Goal: Task Accomplishment & Management: Manage account settings

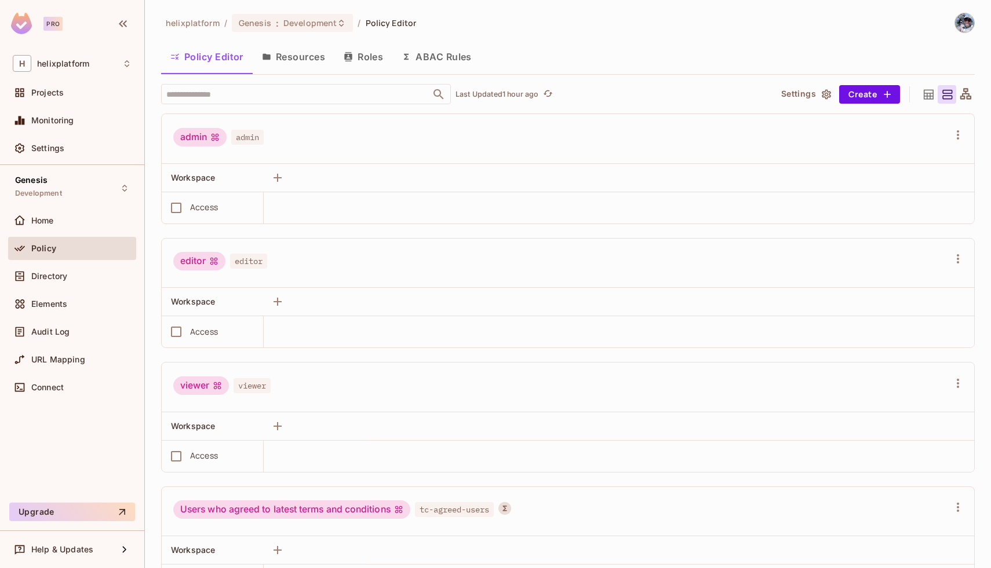
scroll to position [57, 0]
click at [48, 147] on span "Settings" at bounding box center [47, 148] width 33 height 9
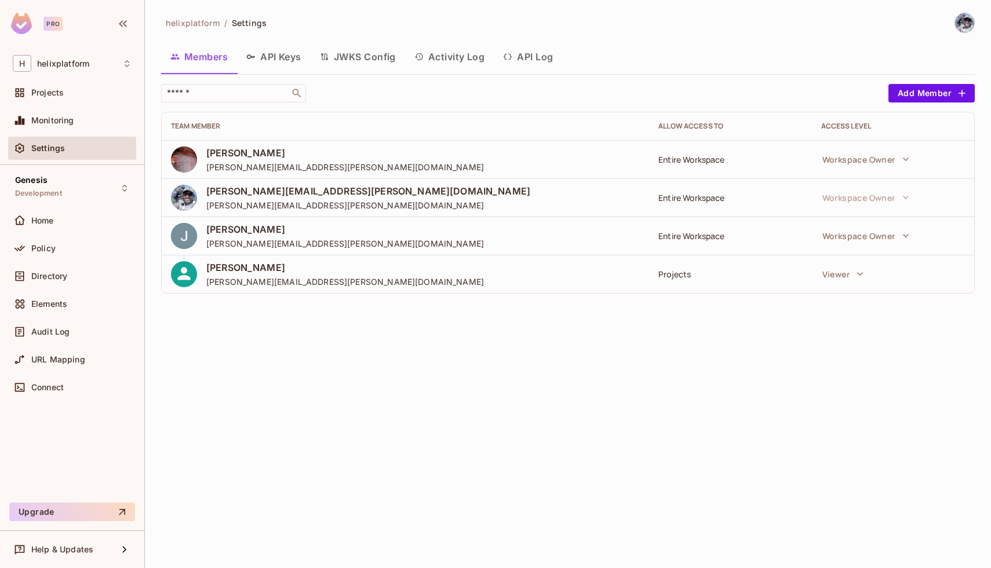
click at [276, 59] on button "API Keys" at bounding box center [274, 56] width 74 height 29
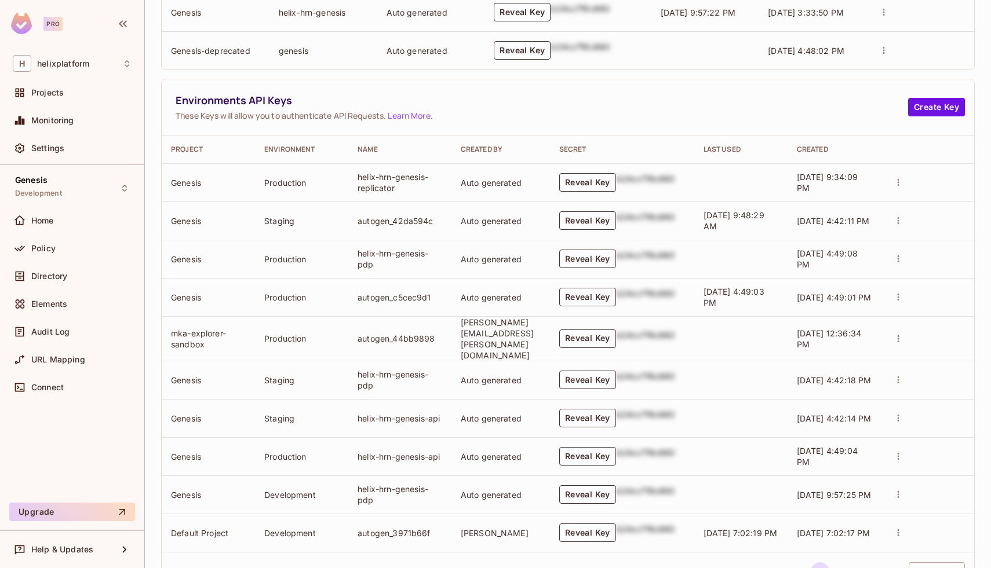
scroll to position [358, 0]
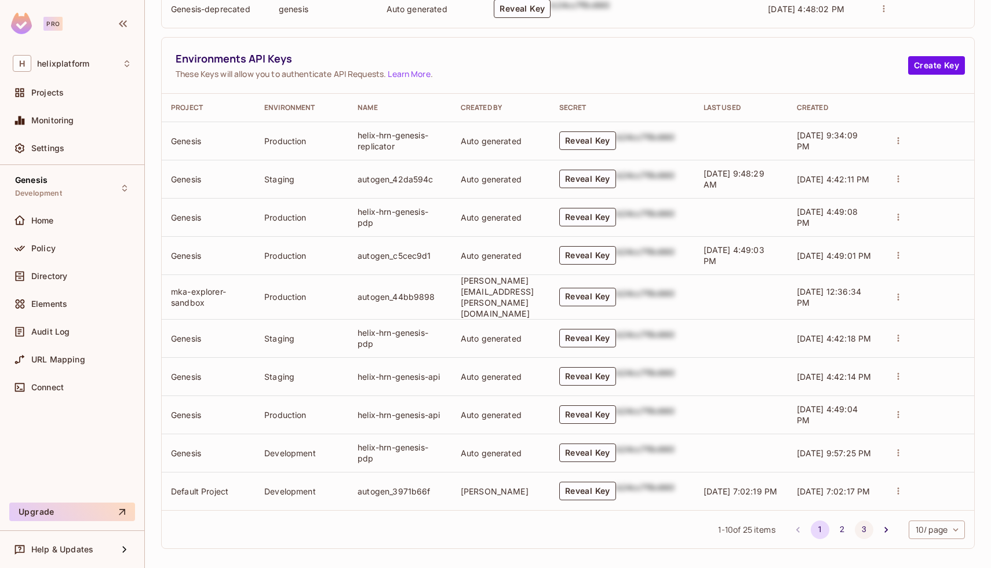
click at [864, 523] on button "3" at bounding box center [863, 530] width 19 height 19
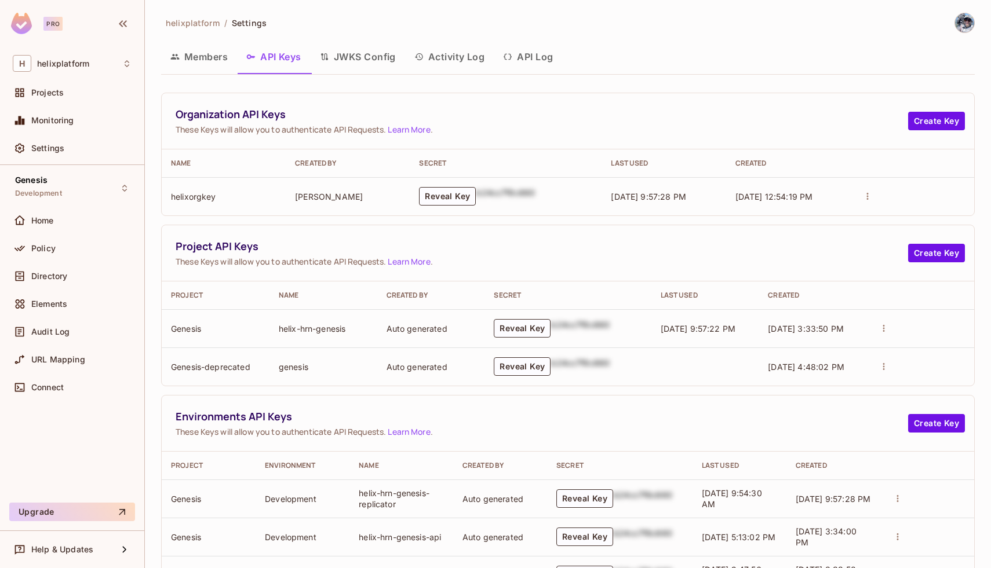
scroll to position [167, 0]
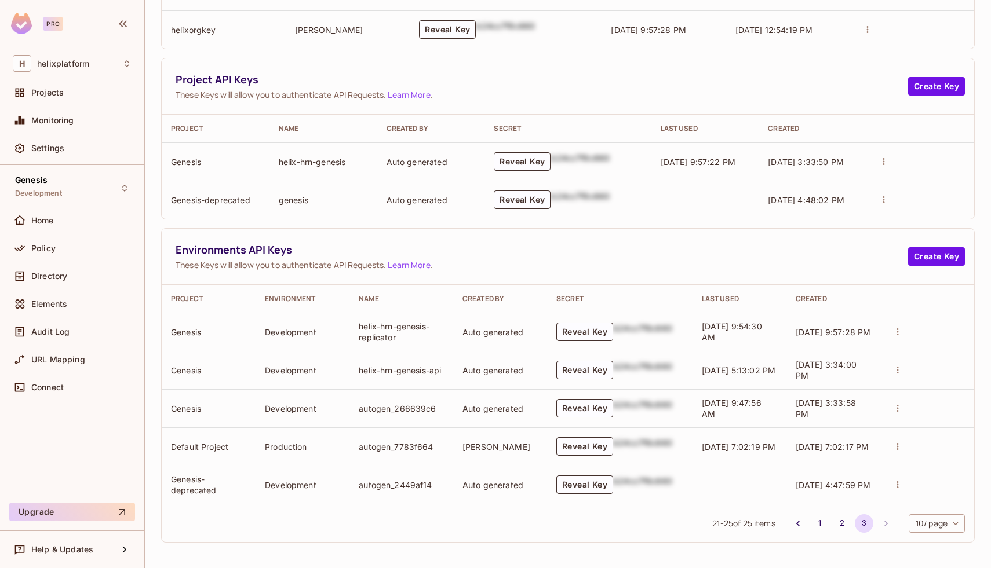
click at [899, 333] on icon "actions" at bounding box center [897, 332] width 10 height 10
click at [819, 334] on div at bounding box center [495, 284] width 991 height 568
click at [398, 332] on td "helix-hrn-genesis-replicator" at bounding box center [401, 332] width 104 height 38
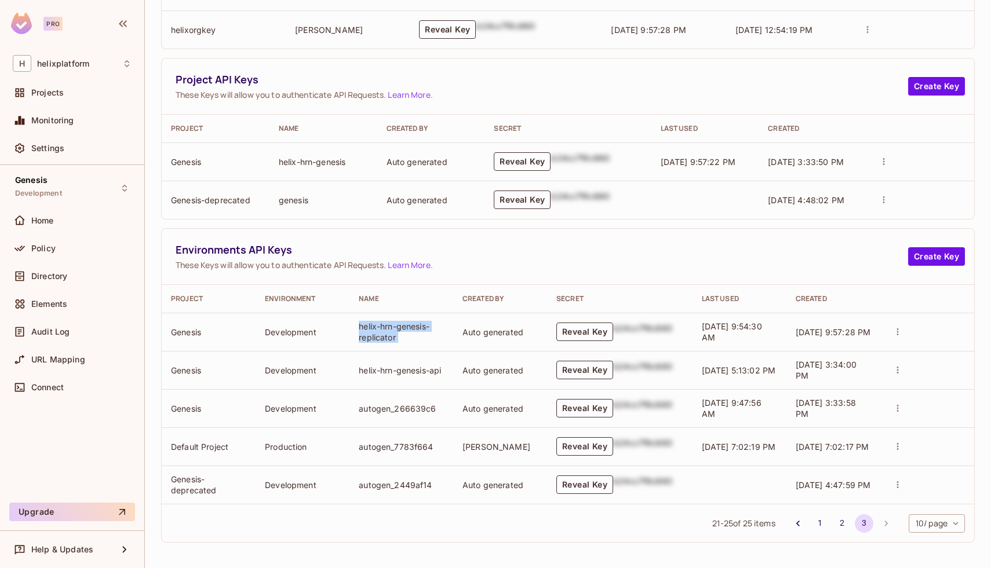
click at [408, 338] on td "helix-hrn-genesis-replicator" at bounding box center [401, 332] width 104 height 38
click at [386, 335] on td "helix-hrn-genesis-replicator" at bounding box center [401, 332] width 104 height 38
click at [404, 338] on td "helix-hrn-genesis-replicator" at bounding box center [401, 332] width 104 height 38
click at [896, 330] on icon "actions" at bounding box center [897, 332] width 10 height 10
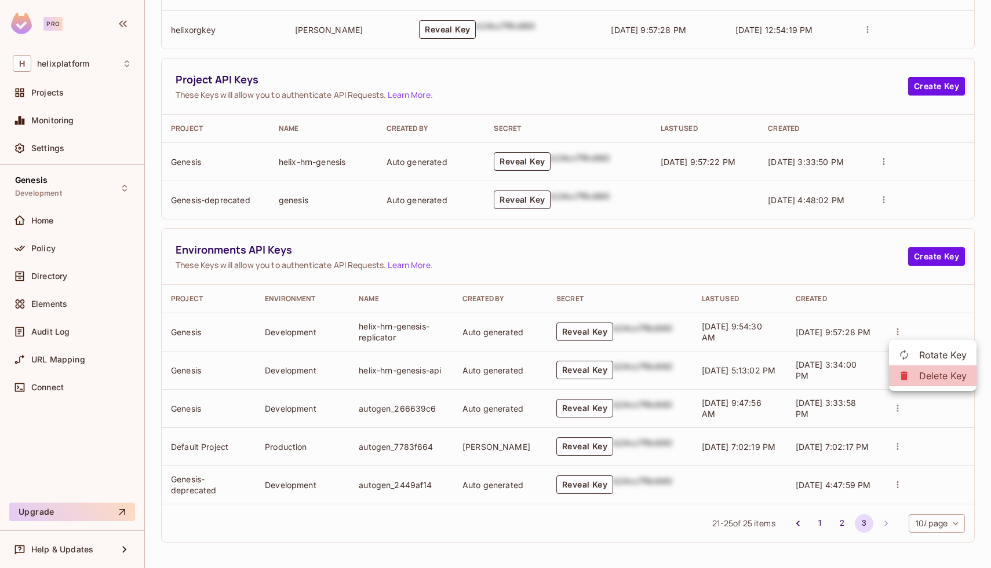
click at [907, 375] on icon at bounding box center [904, 376] width 12 height 12
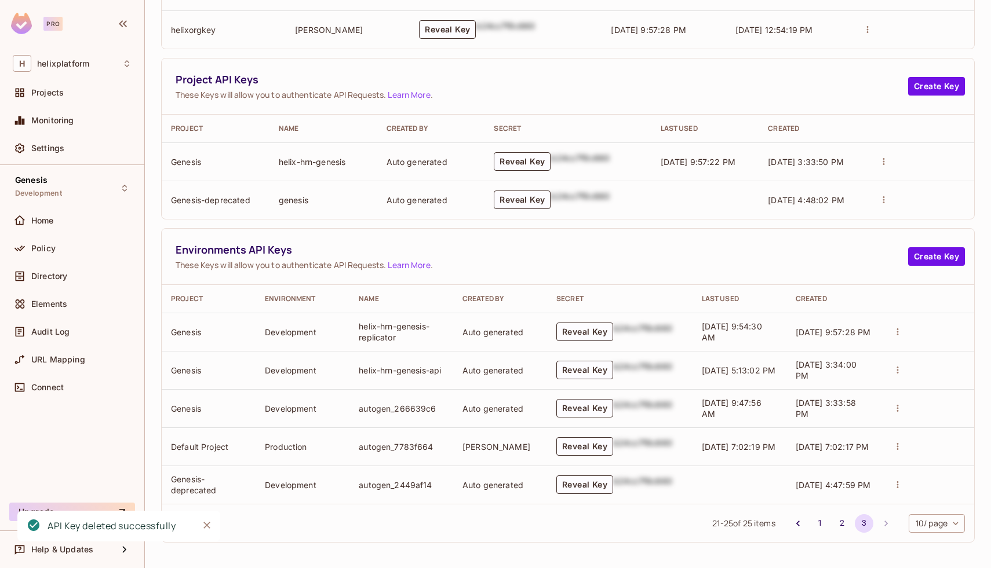
scroll to position [129, 0]
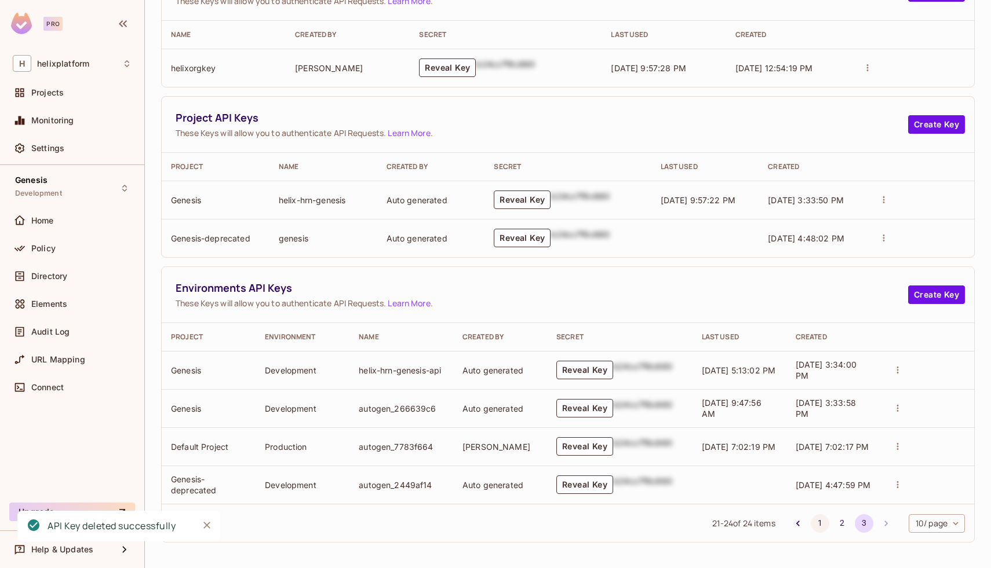
click at [820, 522] on button "1" at bounding box center [819, 523] width 19 height 19
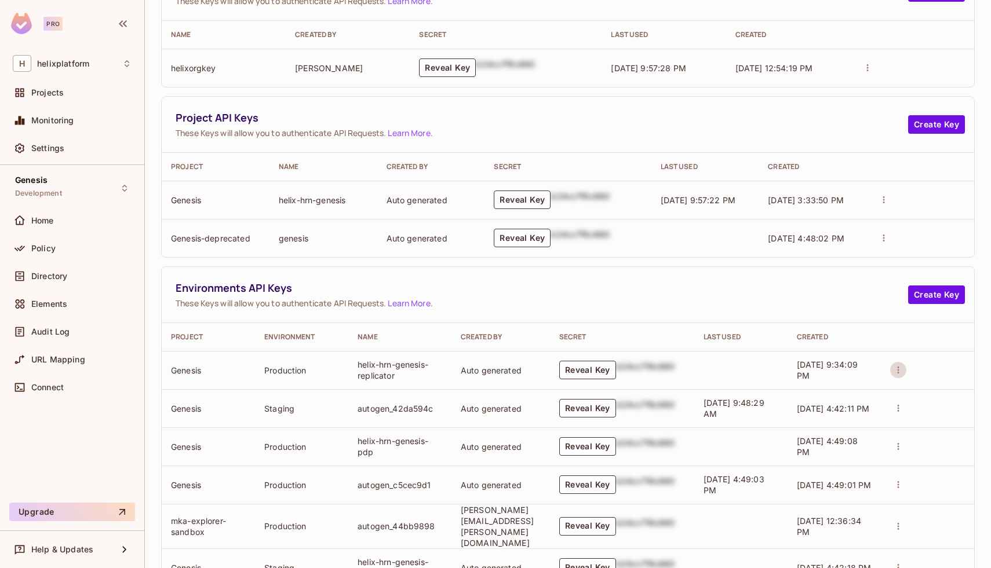
click at [897, 367] on icon "actions" at bounding box center [898, 370] width 10 height 10
click at [920, 416] on div at bounding box center [912, 414] width 21 height 12
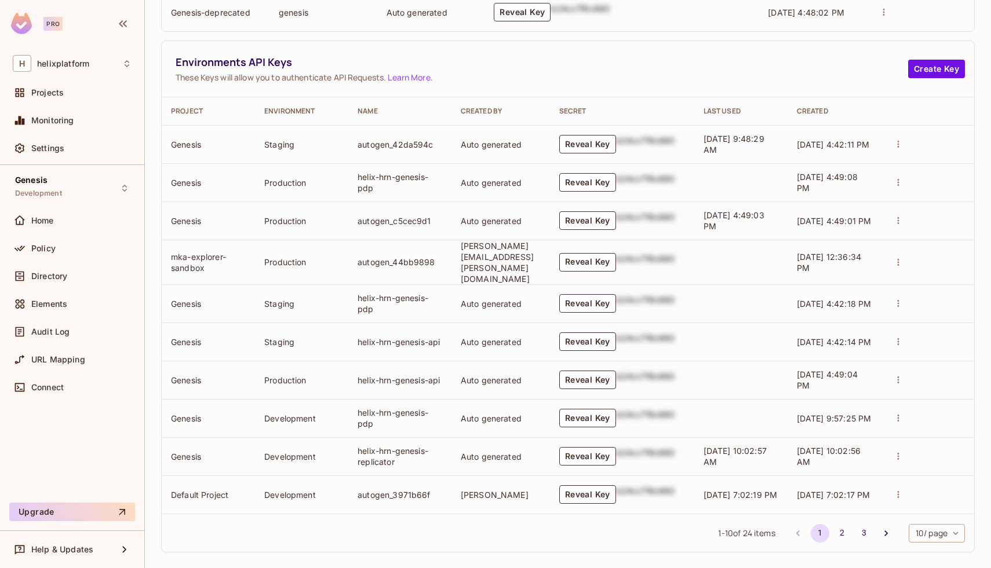
scroll to position [358, 0]
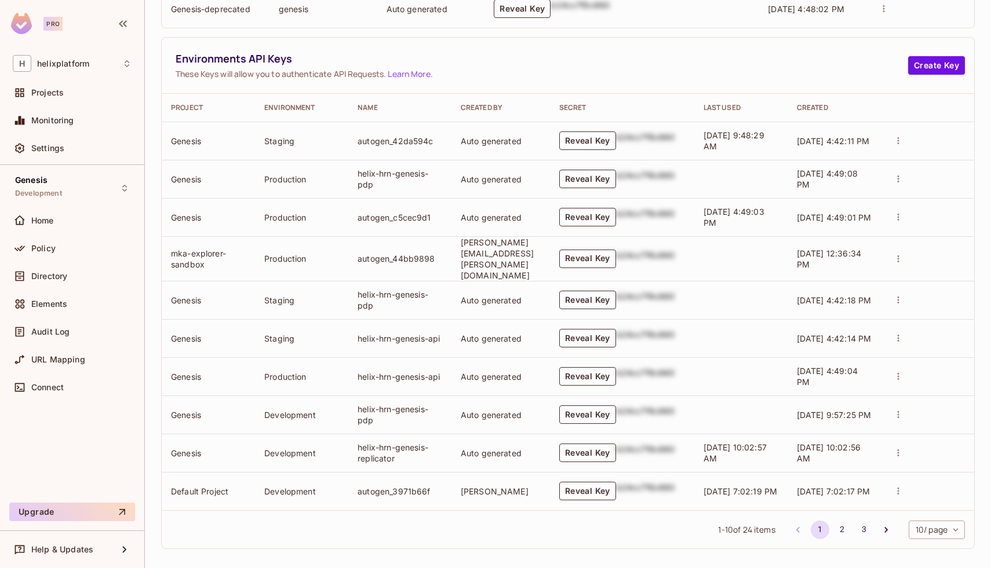
click at [606, 444] on button "Reveal Key" at bounding box center [587, 453] width 57 height 19
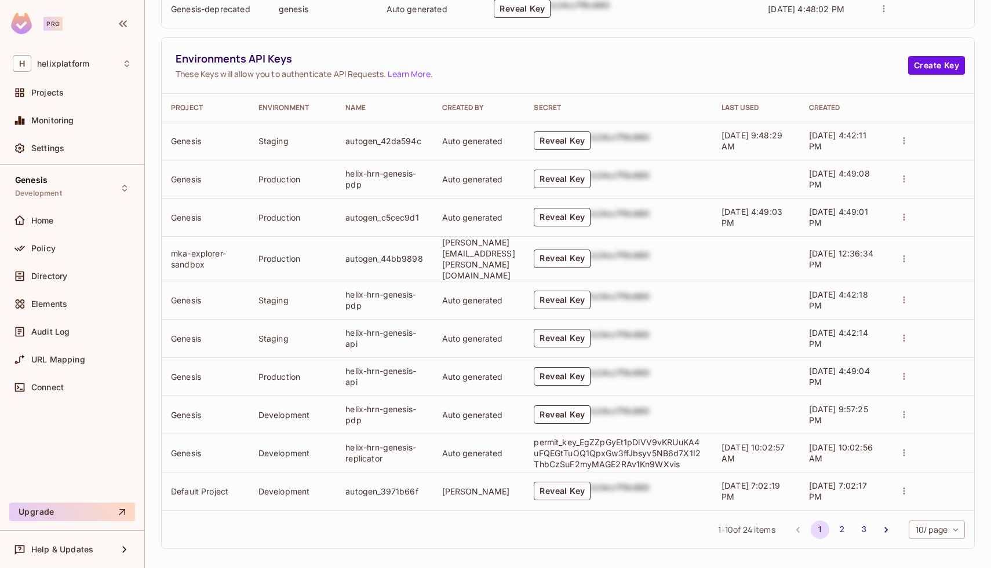
click at [591, 461] on p "permit_key_EgZZpGyEt1pDlVV9vKRUuKA4uFQEGtTuOQ1QpxGw3ffJbsyv5NB6d7X1I2ThbCzSuF2m…" at bounding box center [618, 453] width 168 height 33
copy p "permit_key_EgZZpGyEt1pDlVV9vKRUuKA4uFQEGtTuOQ1QpxGw3ffJbsyv5NB6d7X1I2ThbCzSuF2m…"
click at [50, 272] on span "Directory" at bounding box center [49, 276] width 36 height 9
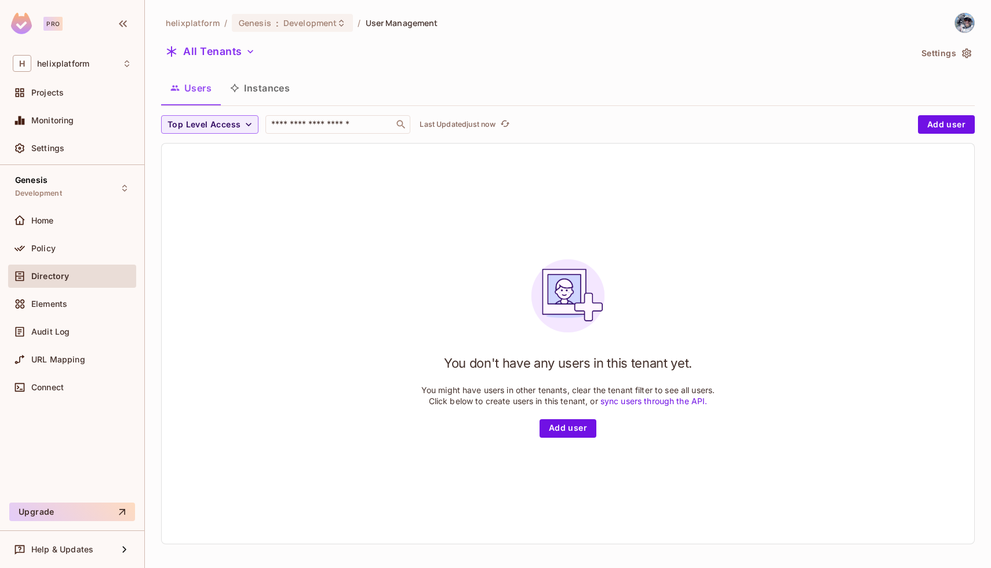
click at [267, 92] on button "Instances" at bounding box center [260, 88] width 78 height 29
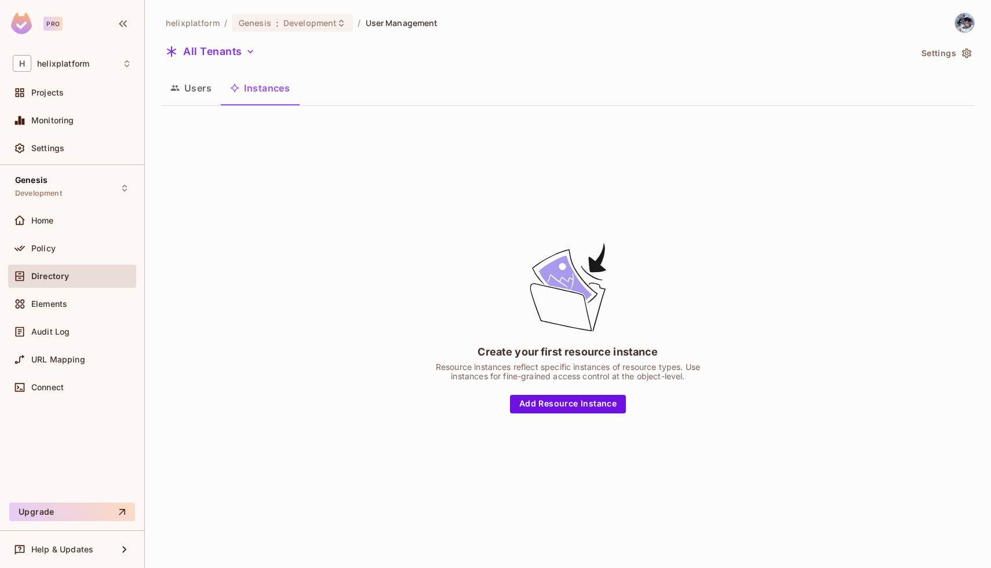
click at [200, 83] on button "Users" at bounding box center [191, 88] width 60 height 29
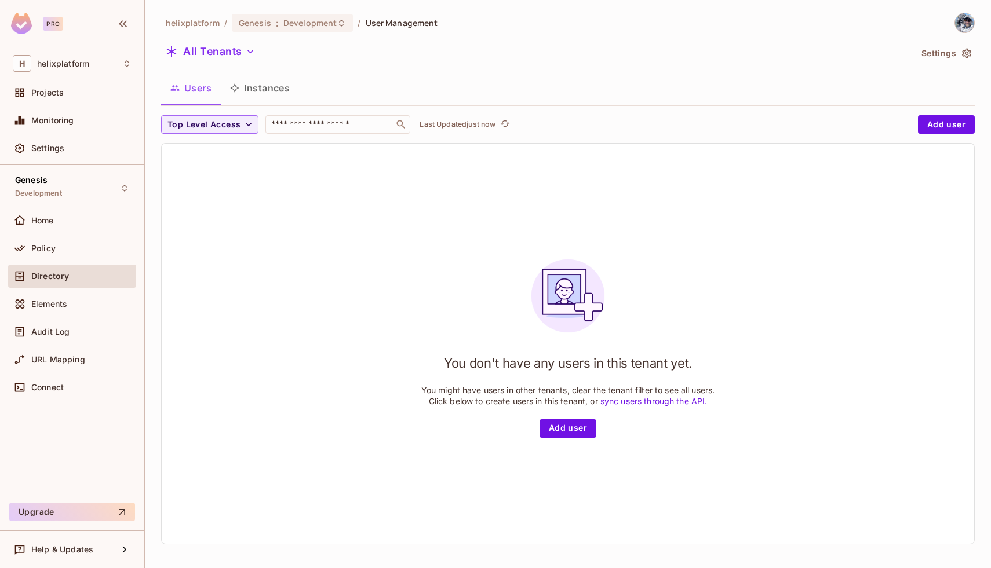
click at [926, 52] on button "Settings" at bounding box center [945, 53] width 58 height 19
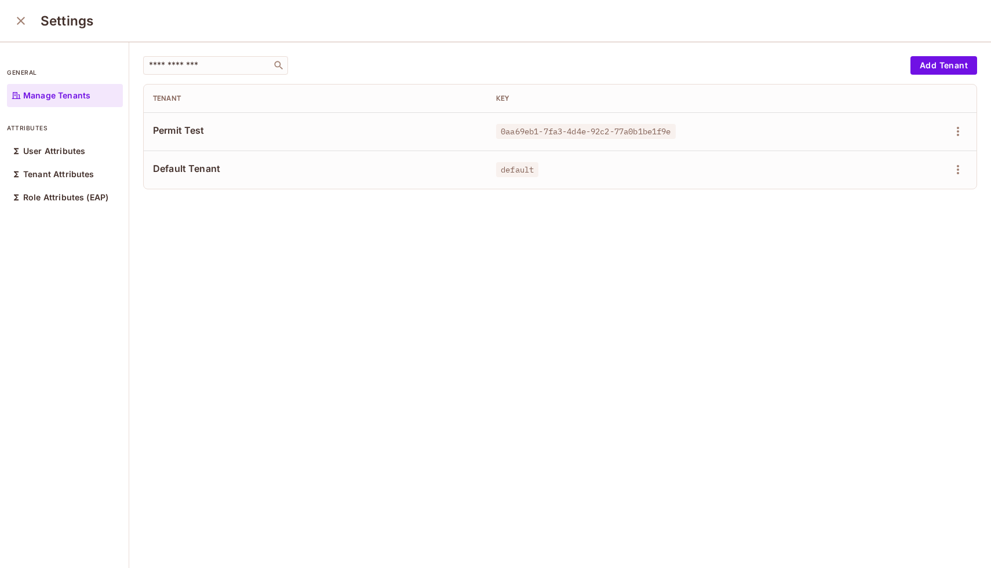
click at [16, 23] on icon "close" at bounding box center [21, 21] width 14 height 14
